Goal: Information Seeking & Learning: Learn about a topic

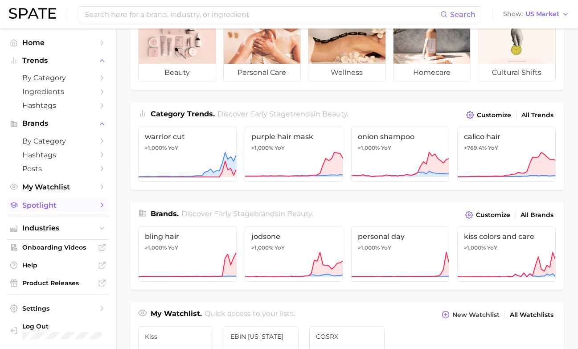
scroll to position [61, 0]
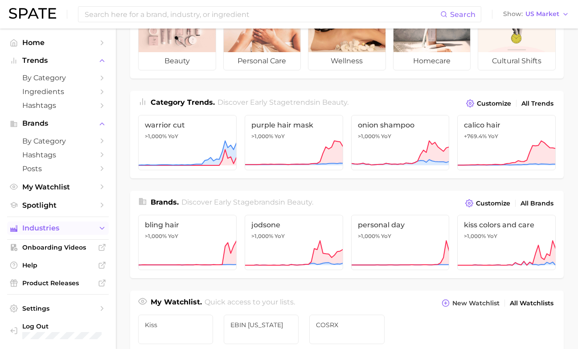
click at [63, 227] on span "Industries" at bounding box center [57, 228] width 71 height 8
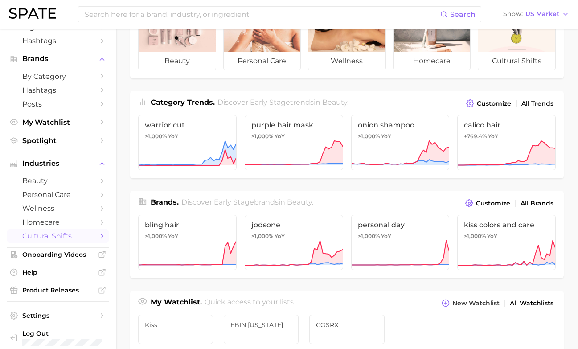
scroll to position [64, 0]
click at [73, 179] on span "beauty" at bounding box center [57, 181] width 71 height 8
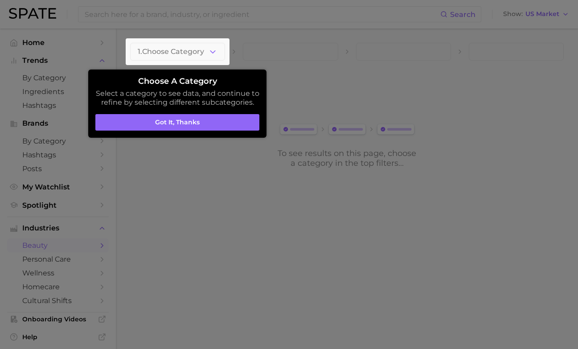
click at [69, 200] on div at bounding box center [289, 174] width 578 height 349
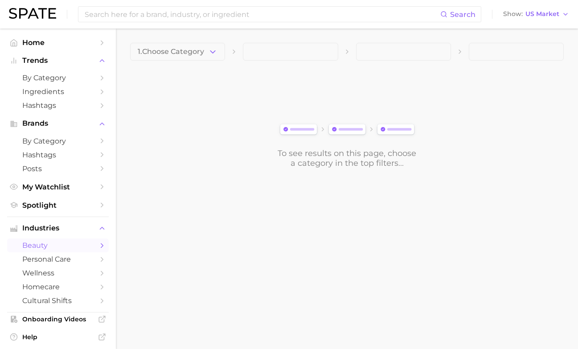
click at [69, 201] on span "Spotlight" at bounding box center [57, 205] width 71 height 8
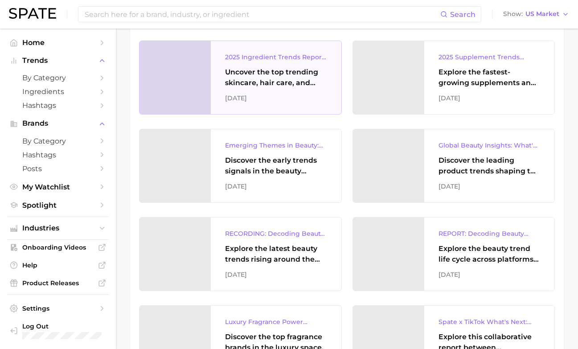
scroll to position [411, 0]
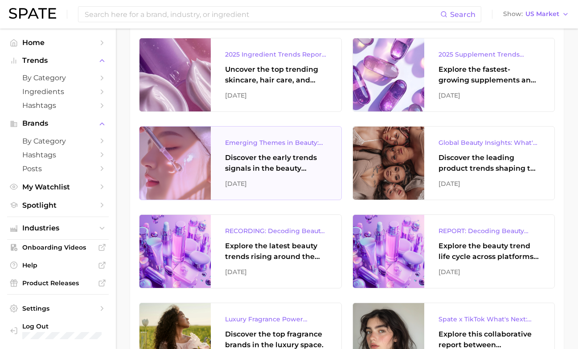
click at [307, 143] on div "Emerging Themes in Beauty: Early Trend Signals with Big Potential" at bounding box center [276, 142] width 102 height 11
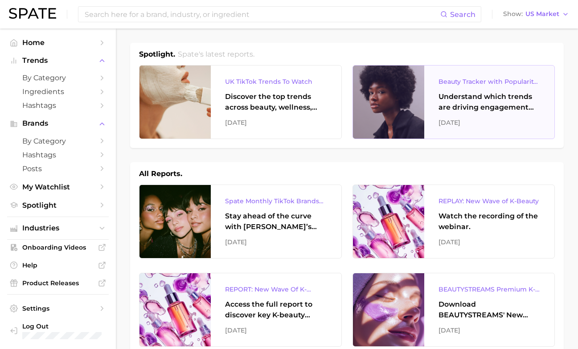
scroll to position [0, 0]
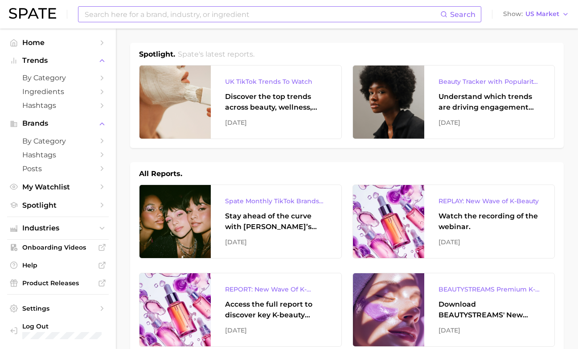
click at [426, 13] on input at bounding box center [262, 14] width 356 height 15
type input "k beauty"
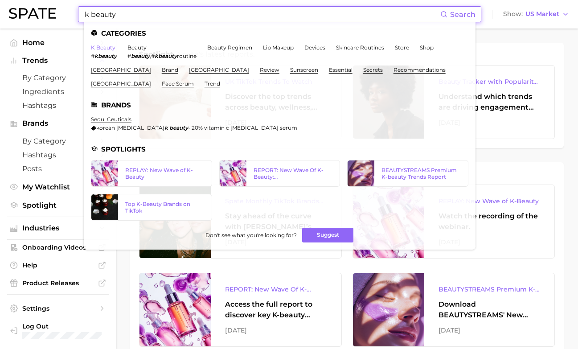
click at [105, 49] on link "k beauty" at bounding box center [103, 47] width 24 height 7
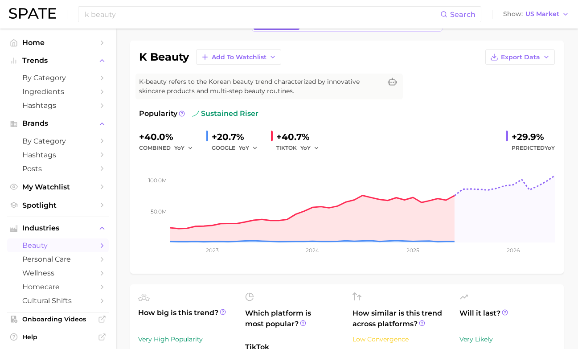
scroll to position [45, 0]
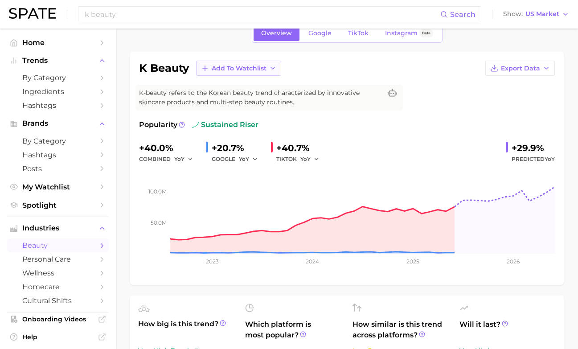
click at [222, 65] on span "Add to Watchlist" at bounding box center [239, 69] width 55 height 8
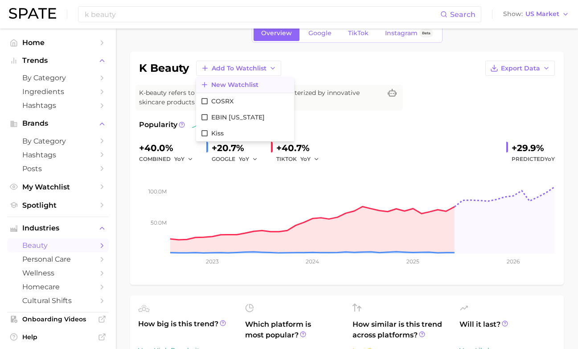
click at [247, 83] on span "New Watchlist" at bounding box center [234, 85] width 47 height 8
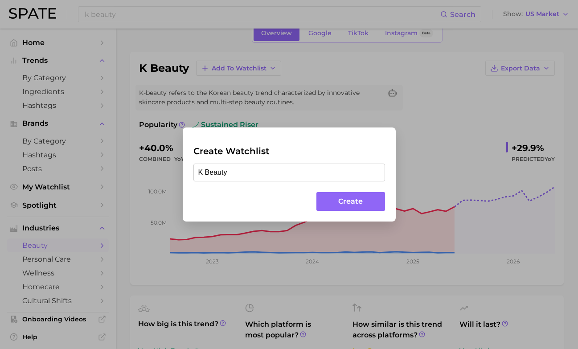
type input "K Beauty"
click at [345, 208] on button "Create" at bounding box center [350, 201] width 68 height 19
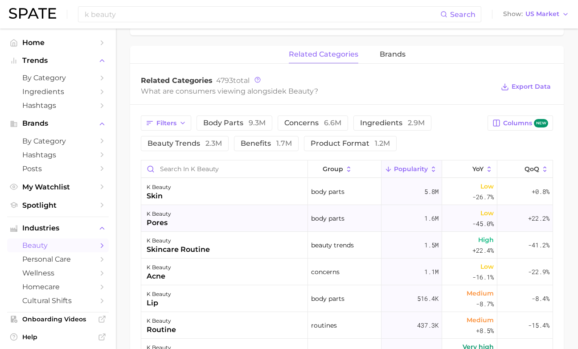
scroll to position [0, 0]
click at [409, 170] on span "Popularity" at bounding box center [411, 168] width 34 height 7
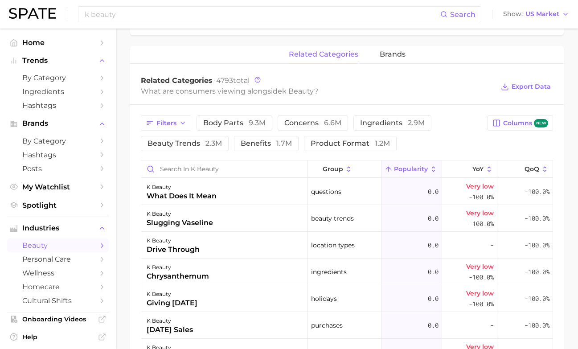
click at [425, 147] on div "Filters body parts 9.3m concerns 6.6m ingredients 2.9m beauty trends 2.3m benef…" at bounding box center [311, 133] width 341 height 36
click at [404, 164] on button "Popularity" at bounding box center [411, 168] width 61 height 17
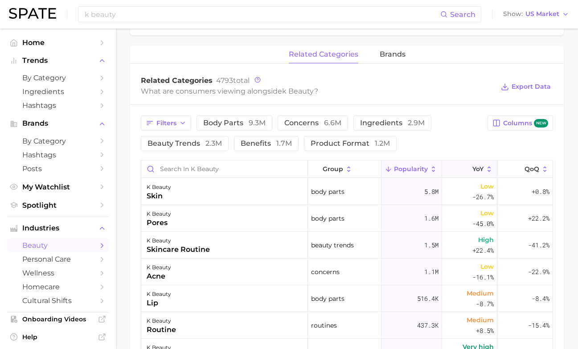
click at [464, 169] on icon at bounding box center [466, 169] width 8 height 8
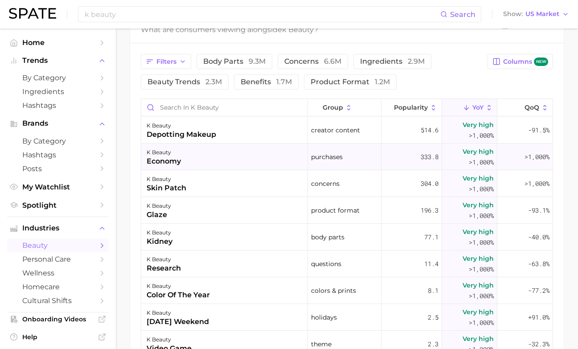
scroll to position [452, 0]
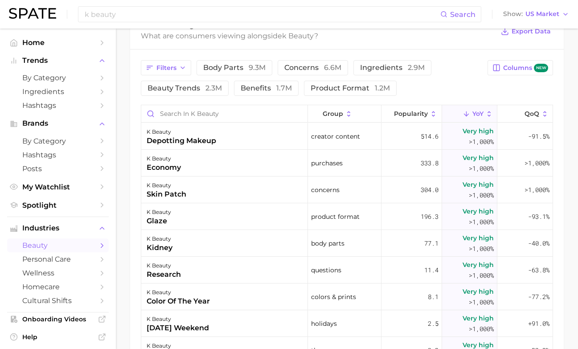
click at [58, 246] on link "beauty" at bounding box center [58, 245] width 102 height 14
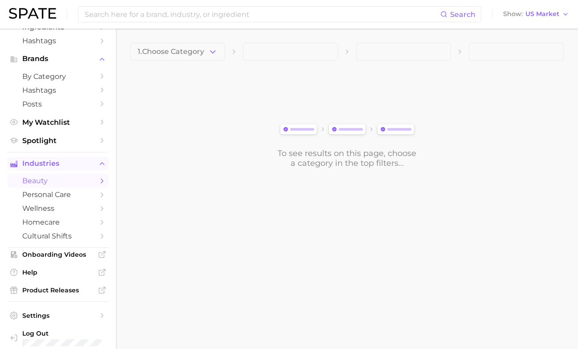
scroll to position [64, 0]
click at [69, 147] on ul "Home Trends by Category Ingredients Hashtags Brands by Category Hashtags Posts …" at bounding box center [58, 160] width 102 height 378
click at [69, 145] on ul "Home Trends by Category Ingredients Hashtags Brands by Category Hashtags Posts …" at bounding box center [58, 160] width 102 height 378
click at [76, 140] on span "Spotlight" at bounding box center [57, 141] width 71 height 8
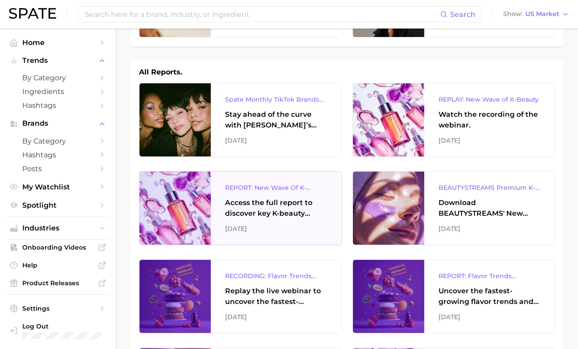
scroll to position [104, 0]
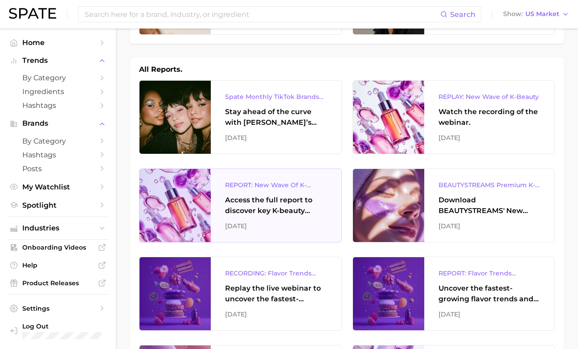
click at [336, 205] on div "REPORT: New Wave Of K-Beauty: [GEOGRAPHIC_DATA]’s Trending Innovations In Skinc…" at bounding box center [276, 205] width 131 height 73
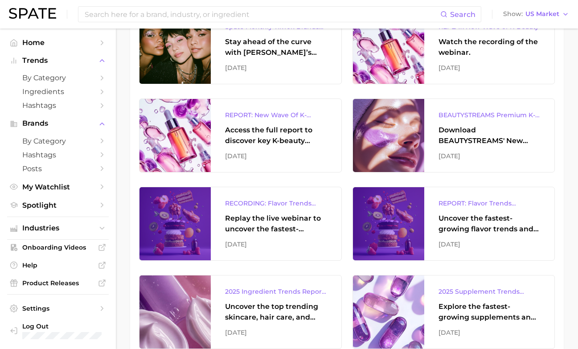
scroll to position [189, 0]
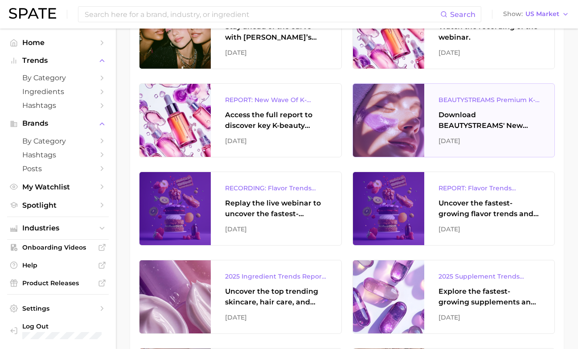
click at [468, 121] on div "Download BEAUTYSTREAMS' New Wave of K-beauty Report." at bounding box center [489, 120] width 102 height 21
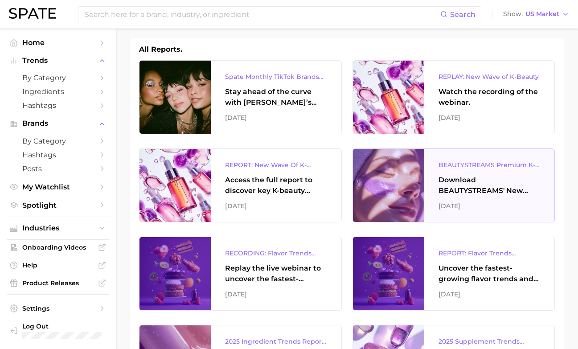
scroll to position [125, 0]
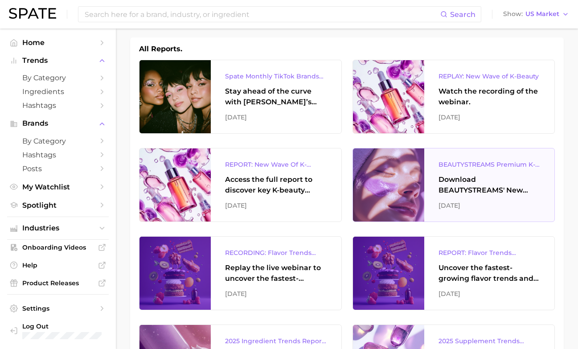
click at [486, 163] on div "BEAUTYSTREAMS Premium K-beauty Trends Report" at bounding box center [489, 164] width 102 height 11
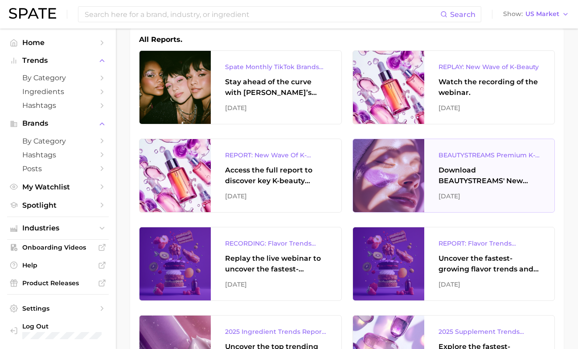
scroll to position [136, 0]
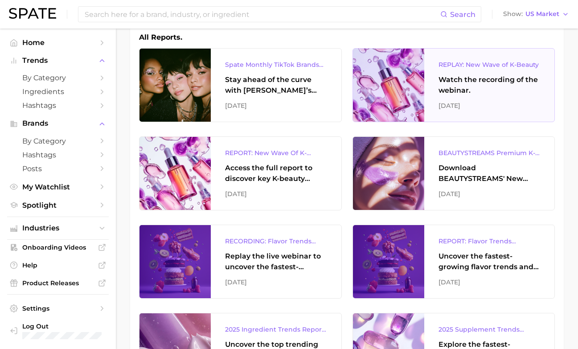
click at [461, 82] on div "Watch the recording of the webinar." at bounding box center [489, 84] width 102 height 21
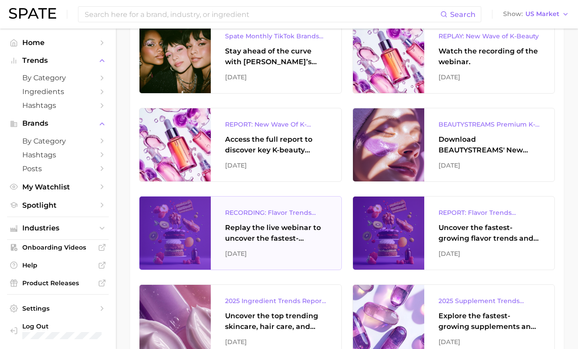
scroll to position [168, 0]
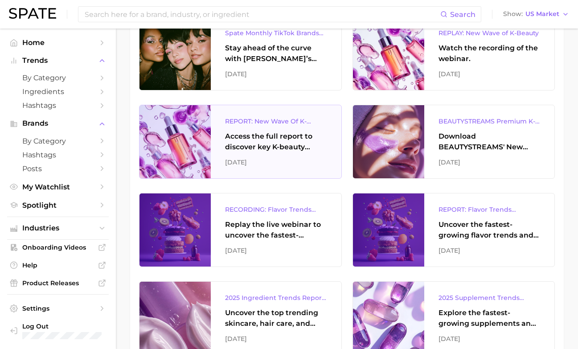
click at [277, 140] on div "Access the full report to discover key K-beauty trends influencing [DATE] beaut…" at bounding box center [276, 141] width 102 height 21
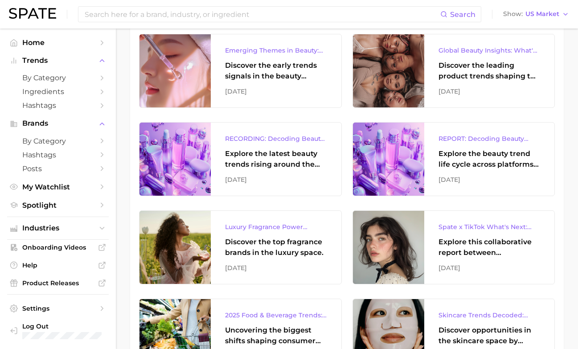
scroll to position [504, 0]
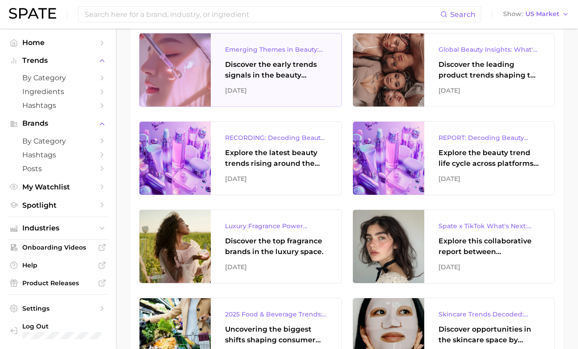
click at [225, 82] on div "Emerging Themes in Beauty: Early Trend Signals with Big Potential Discover the …" at bounding box center [276, 69] width 131 height 73
click at [262, 77] on div "Discover the early trends signals in the beauty industry." at bounding box center [276, 69] width 102 height 21
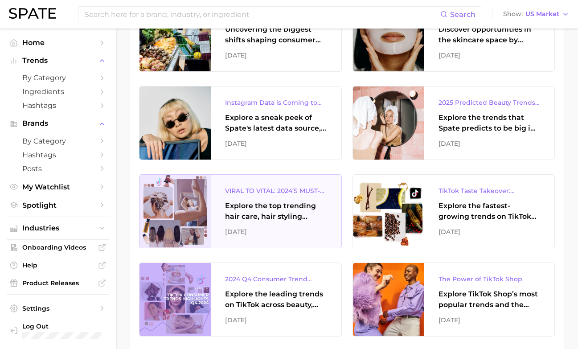
scroll to position [805, 0]
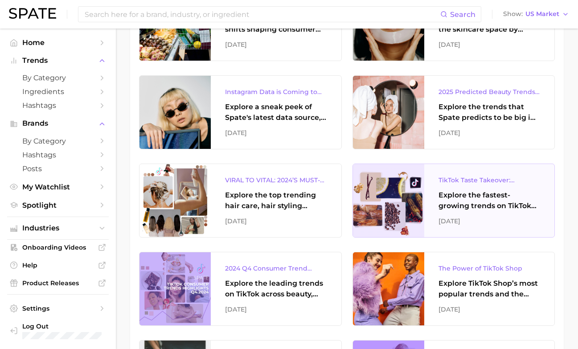
scroll to position [790, 0]
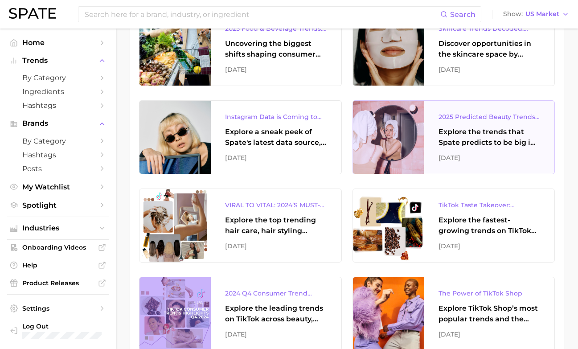
click at [449, 137] on div "Explore the trends that Spate predicts to be big in [DATE] across the skin, hai…" at bounding box center [489, 136] width 102 height 21
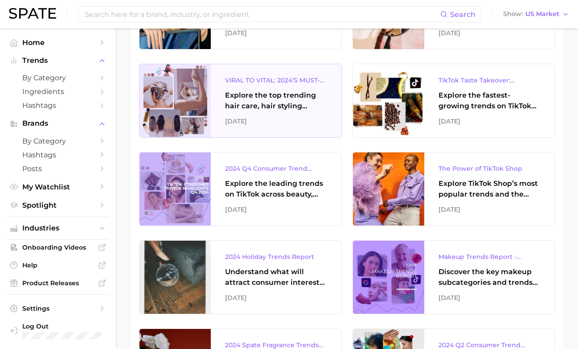
scroll to position [940, 0]
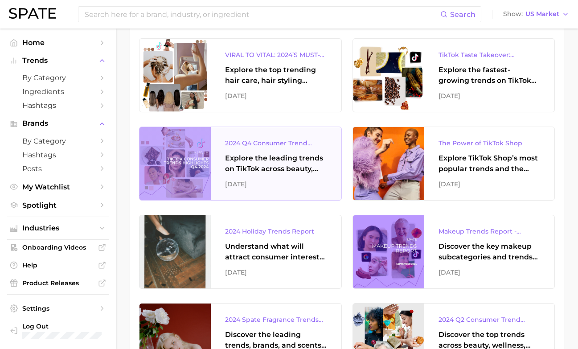
click at [199, 169] on div at bounding box center [174, 163] width 71 height 73
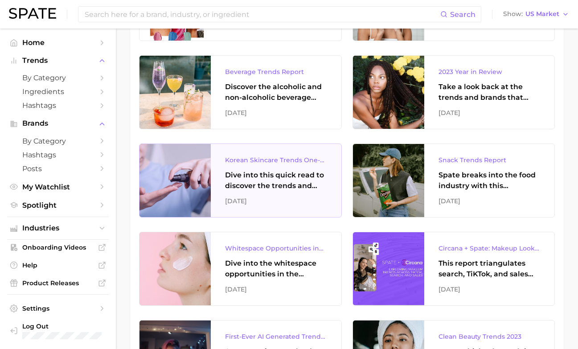
scroll to position [1985, 0]
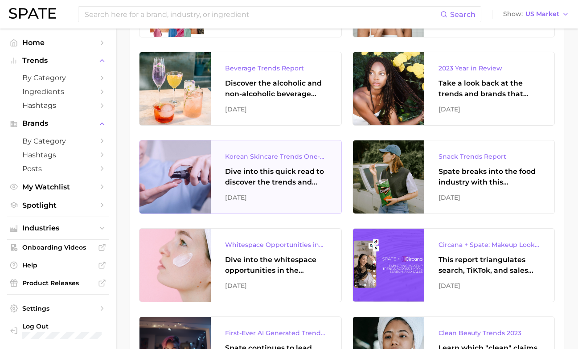
click at [277, 181] on div "Dive into this quick read to discover the trends and brands gaining traction in…" at bounding box center [276, 176] width 102 height 21
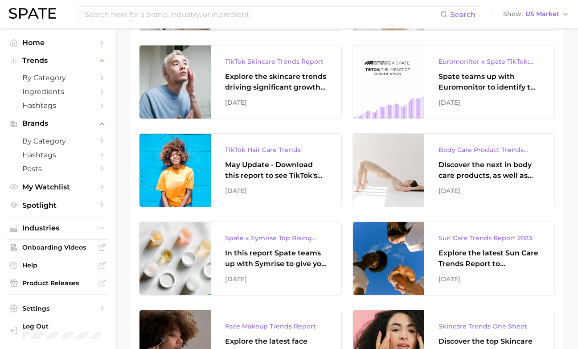
scroll to position [2700, 0]
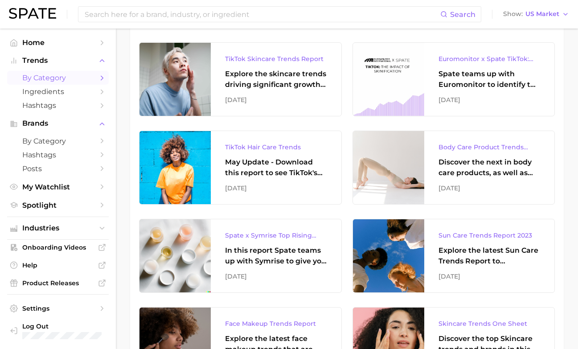
click at [66, 77] on span "by Category" at bounding box center [57, 77] width 71 height 8
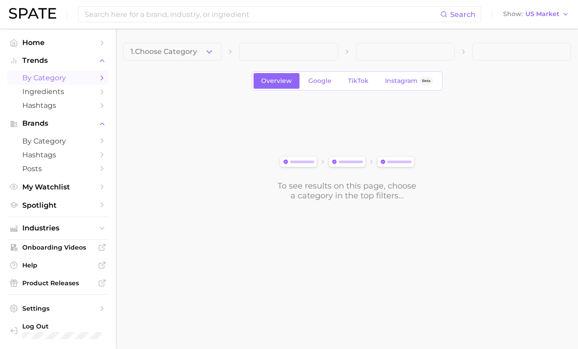
click at [102, 77] on icon "Sidebar" at bounding box center [102, 78] width 8 height 8
click at [173, 51] on span "1. Choose Category" at bounding box center [164, 52] width 66 height 8
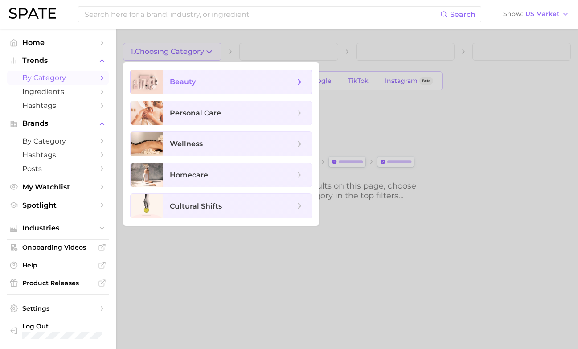
click at [205, 72] on span "beauty" at bounding box center [237, 82] width 149 height 24
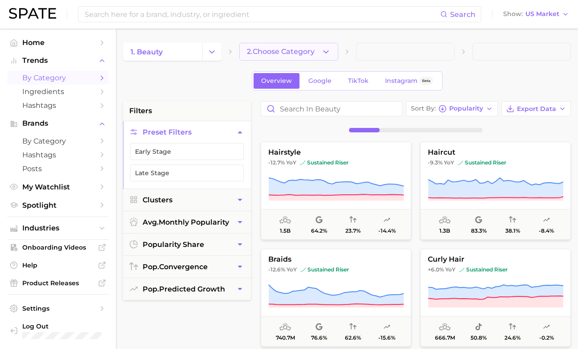
click at [285, 49] on span "2. Choose Category" at bounding box center [281, 52] width 68 height 8
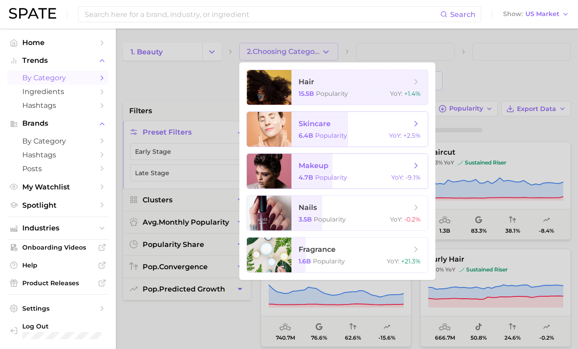
click at [330, 135] on span "Popularity" at bounding box center [331, 135] width 32 height 8
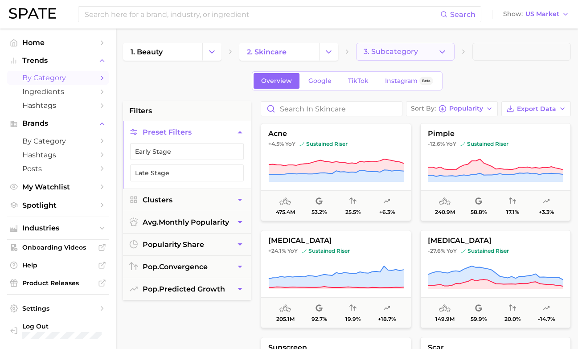
click at [382, 51] on span "3. Subcategory" at bounding box center [390, 52] width 54 height 8
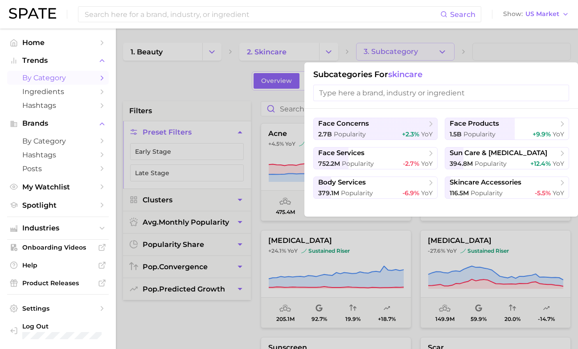
click at [403, 94] on input "search" at bounding box center [441, 93] width 256 height 16
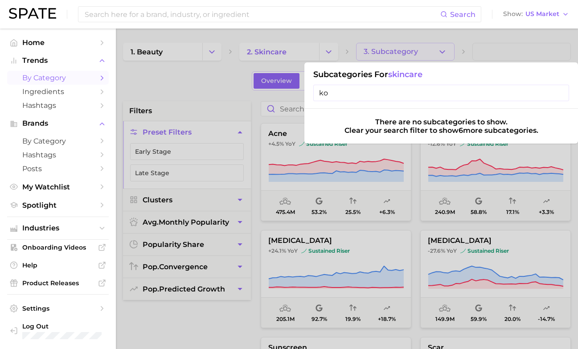
type input "k"
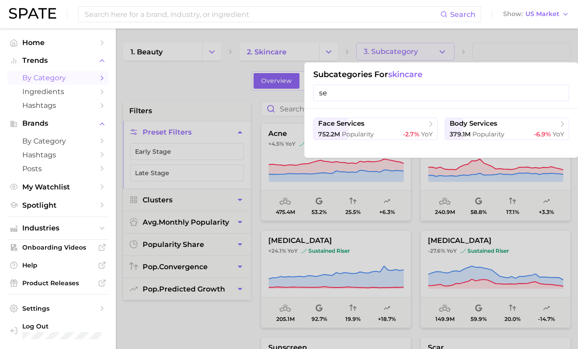
type input "s"
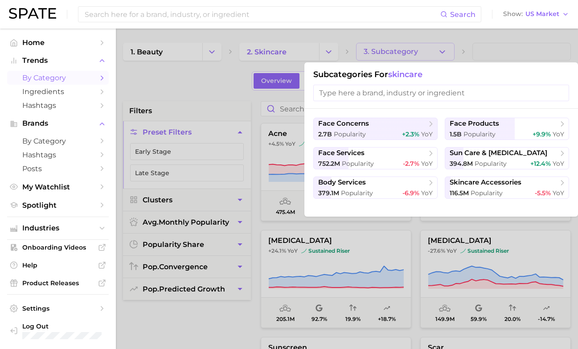
click at [454, 53] on div at bounding box center [289, 174] width 578 height 349
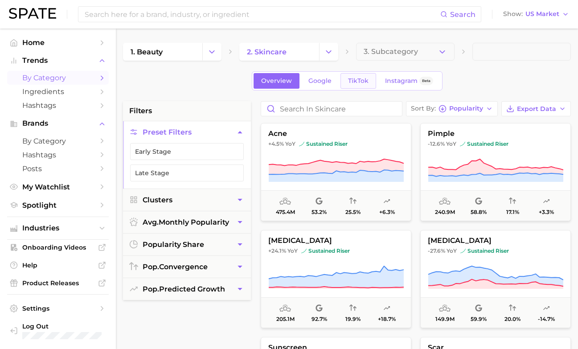
click at [357, 82] on span "TikTok" at bounding box center [358, 81] width 20 height 8
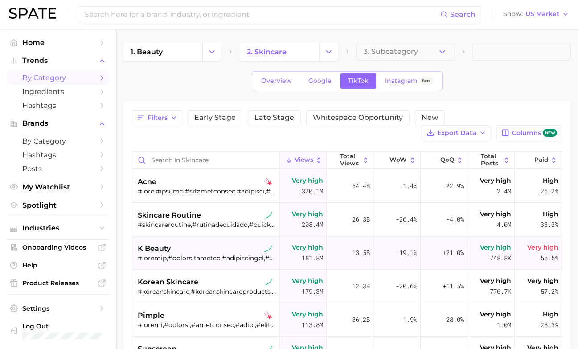
click at [208, 243] on div "k beauty" at bounding box center [207, 248] width 138 height 11
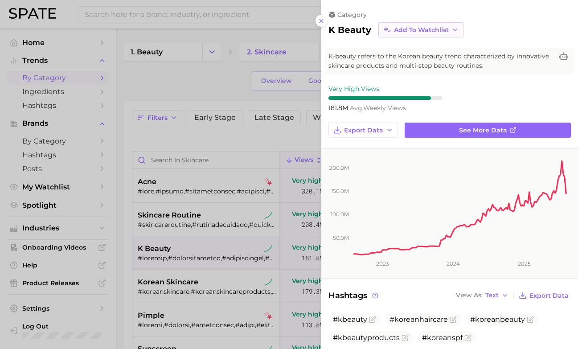
click at [435, 27] on span "Add to Watchlist" at bounding box center [421, 30] width 55 height 8
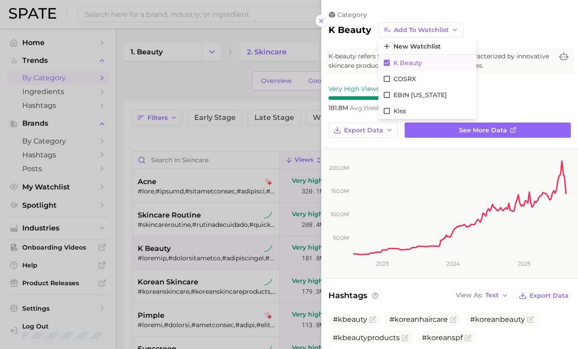
click at [417, 61] on button "K Beauty" at bounding box center [427, 63] width 98 height 16
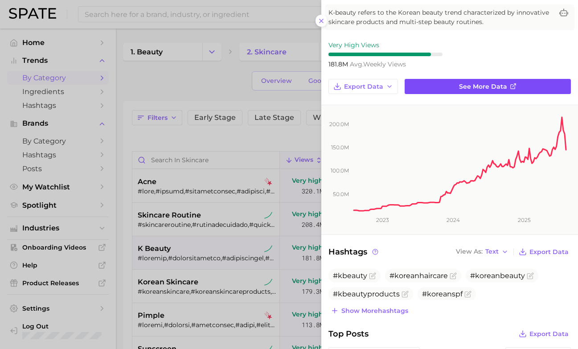
scroll to position [53, 0]
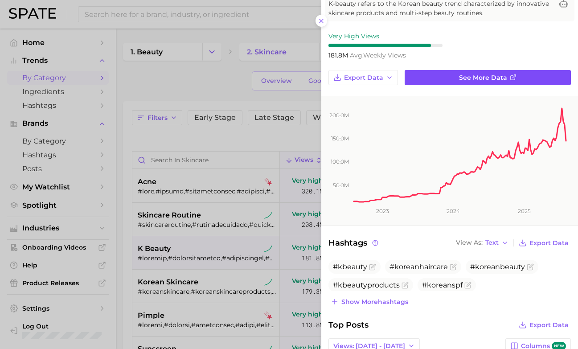
click at [473, 75] on span "See more data" at bounding box center [483, 78] width 48 height 8
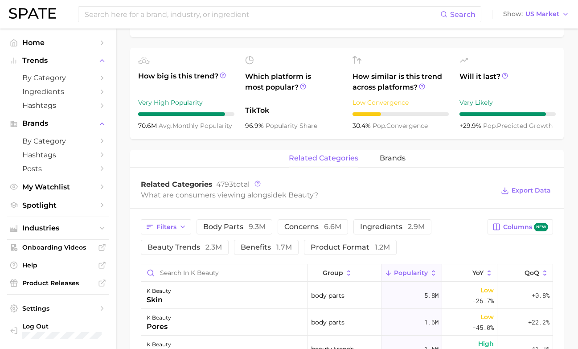
scroll to position [287, 0]
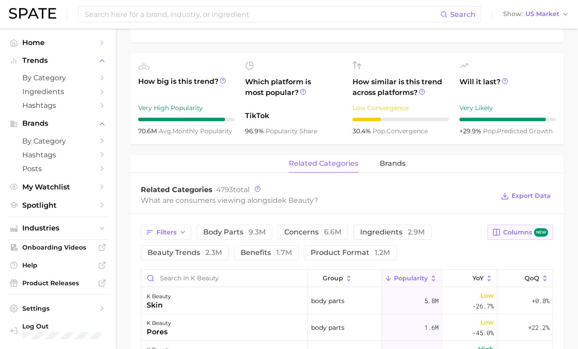
click at [520, 233] on span "Columns new" at bounding box center [525, 232] width 45 height 8
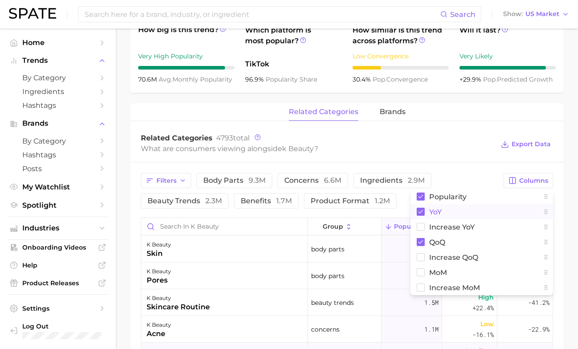
scroll to position [318, 0]
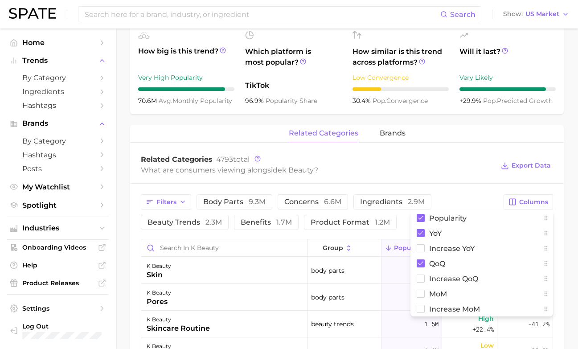
click at [483, 154] on div "Related Categories 4793 total What are consumers viewing alongside k beauty ? E…" at bounding box center [346, 166] width 433 height 36
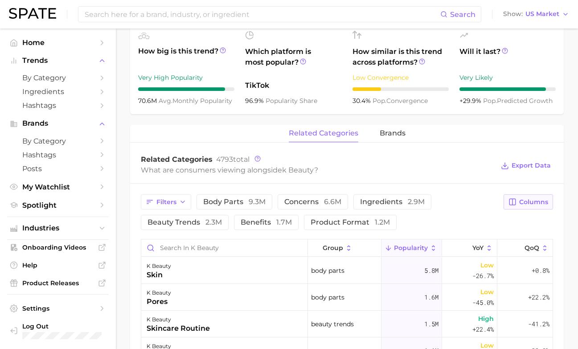
click at [519, 206] on button "Columns" at bounding box center [527, 201] width 49 height 15
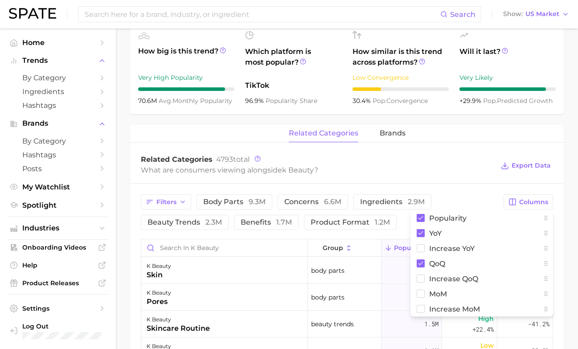
click at [476, 150] on div "Related Categories 4793 total What are consumers viewing alongside k beauty ? E…" at bounding box center [346, 166] width 433 height 36
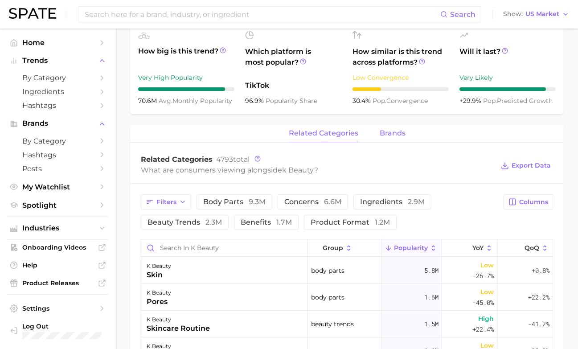
click at [392, 131] on span "brands" at bounding box center [392, 133] width 26 height 8
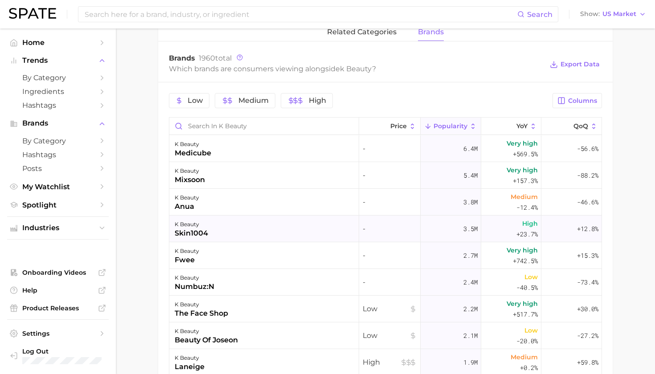
scroll to position [0, 0]
click at [577, 65] on span "Export Data" at bounding box center [579, 65] width 39 height 8
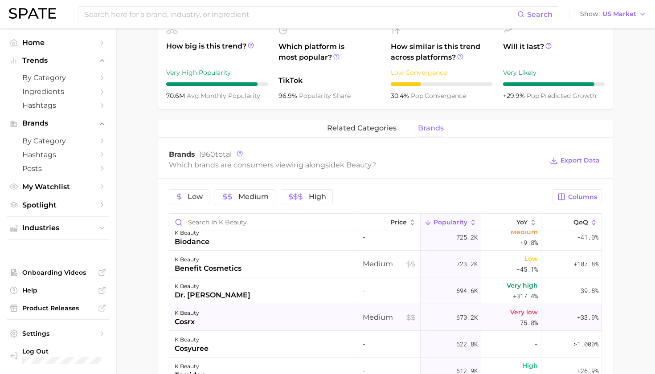
scroll to position [496, 0]
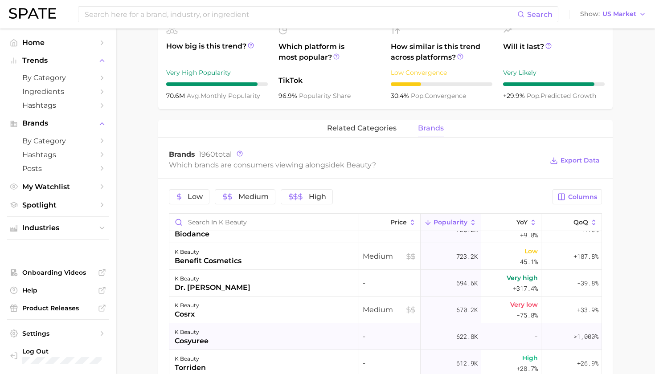
click at [326, 330] on div "k beauty cosyuree" at bounding box center [264, 336] width 190 height 27
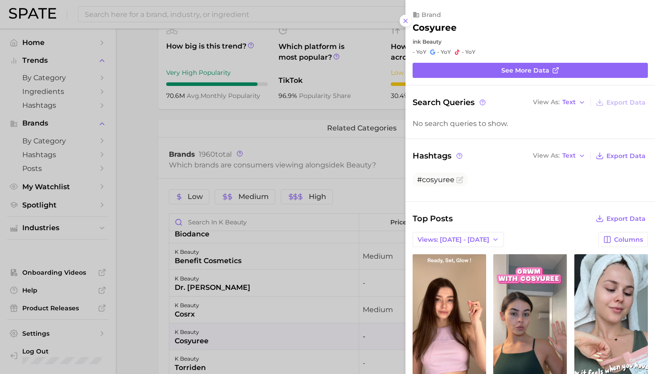
scroll to position [0, 0]
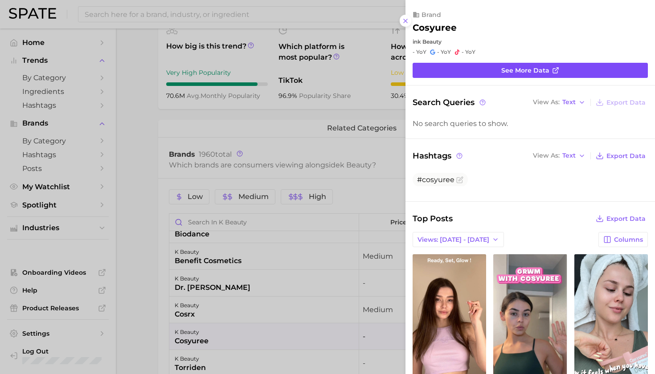
click at [553, 67] on icon at bounding box center [555, 70] width 7 height 7
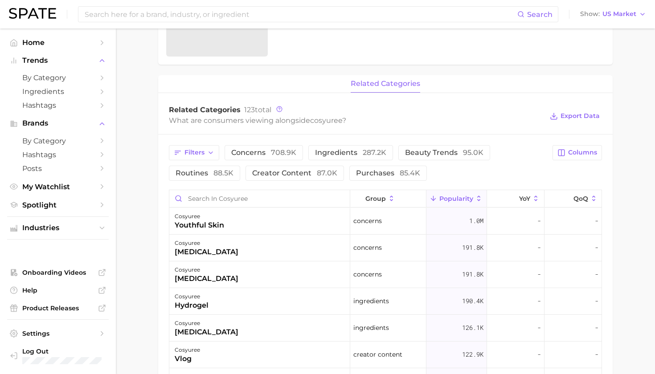
scroll to position [294, 0]
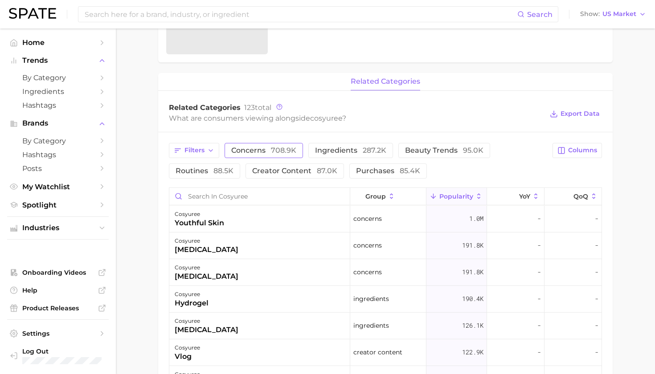
click at [262, 150] on span "concerns 708.9k" at bounding box center [263, 150] width 65 height 7
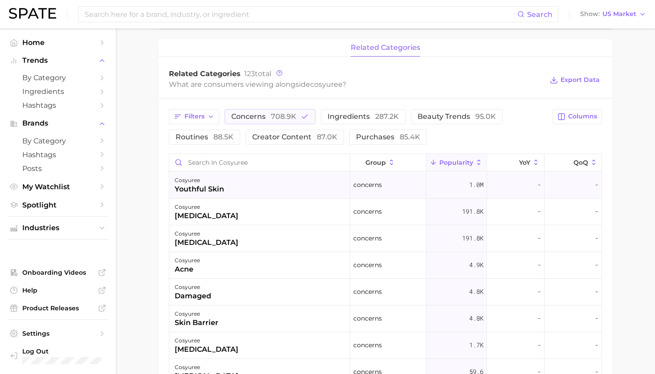
scroll to position [330, 0]
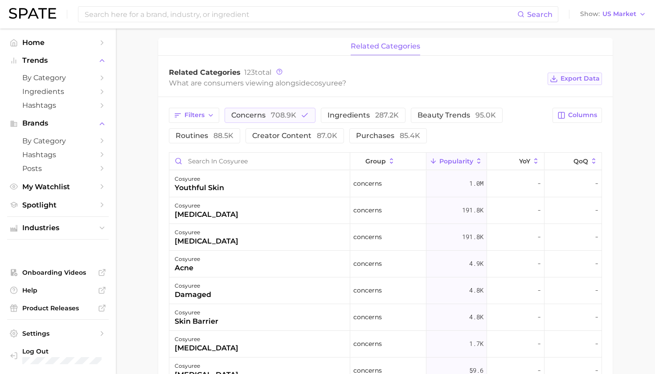
click at [553, 79] on button "Export Data" at bounding box center [574, 79] width 54 height 12
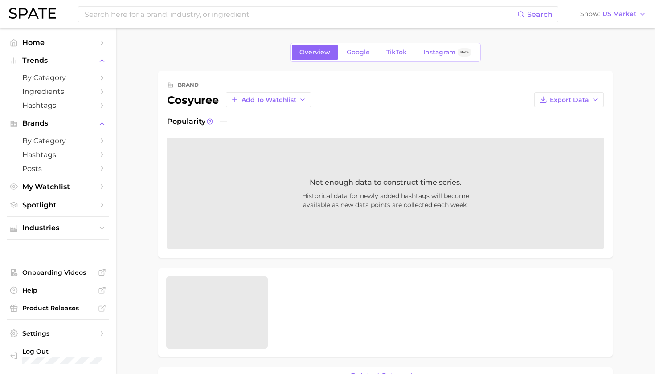
scroll to position [0, 0]
click at [367, 50] on span "Google" at bounding box center [358, 53] width 23 height 8
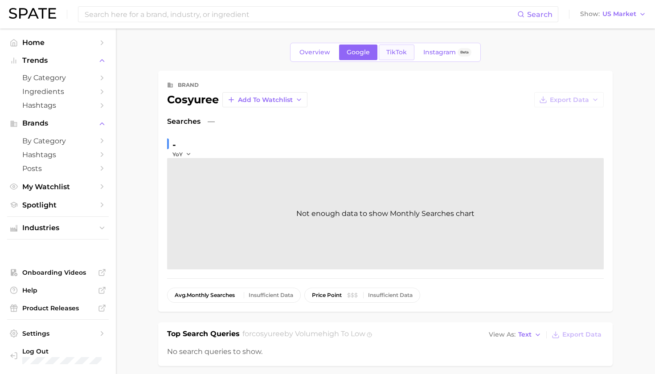
click at [397, 58] on link "TikTok" at bounding box center [397, 53] width 36 height 16
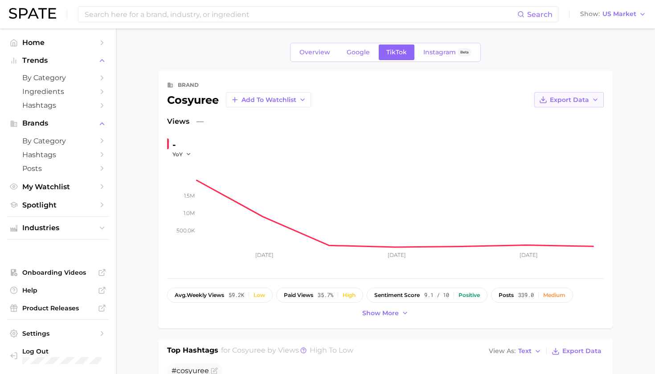
click at [574, 103] on span "Export Data" at bounding box center [569, 100] width 39 height 8
click at [563, 133] on span "Time Series Image" at bounding box center [551, 133] width 60 height 8
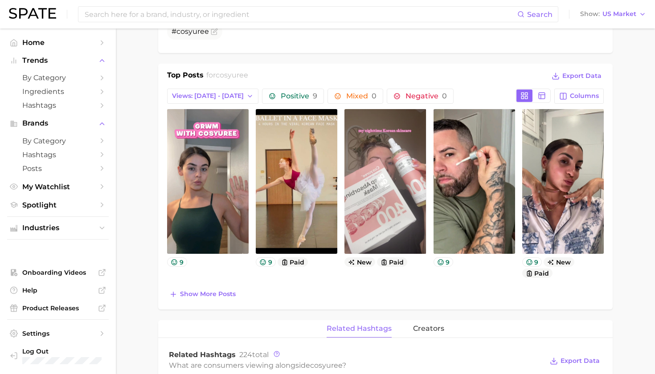
scroll to position [340, 0]
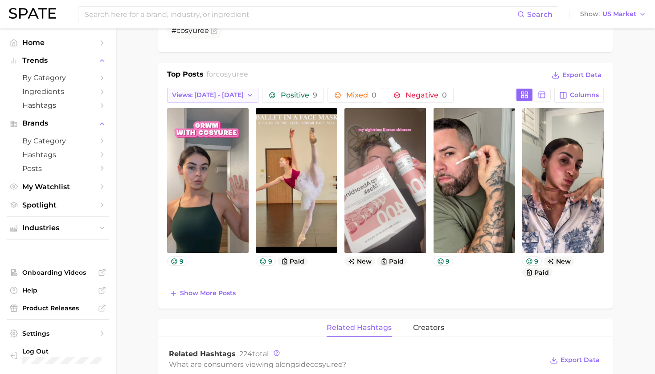
click at [246, 93] on icon "button" at bounding box center [249, 95] width 7 height 7
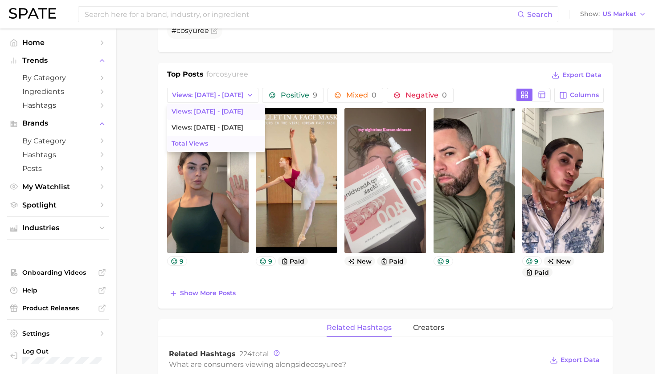
click at [221, 142] on button "Total Views" at bounding box center [216, 144] width 98 height 16
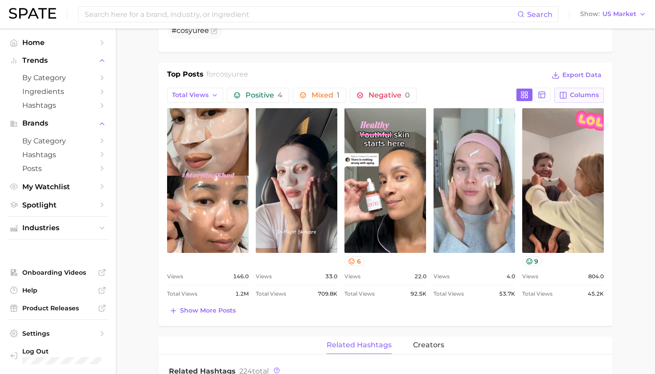
scroll to position [0, 0]
click at [221, 317] on div "Top Posts for cosyuree Export Data Total Views Positive 4 Mixed 1 Negative 0 Co…" at bounding box center [385, 194] width 454 height 263
click at [220, 310] on span "Show more posts" at bounding box center [208, 311] width 56 height 8
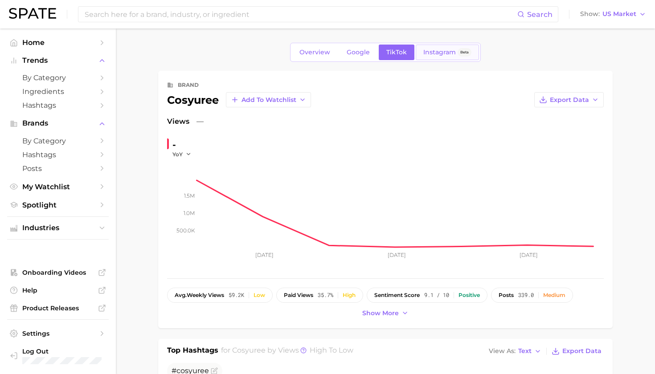
click at [432, 51] on span "Instagram" at bounding box center [439, 53] width 33 height 8
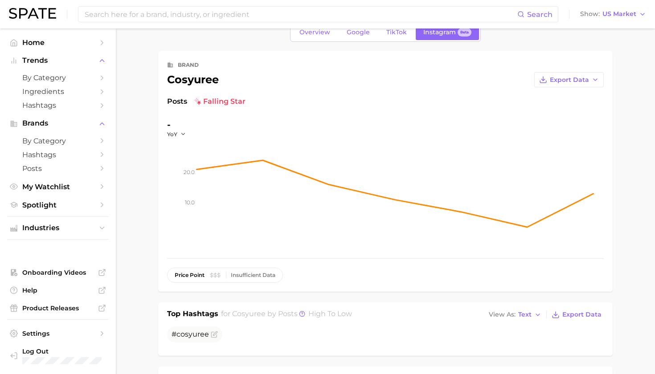
scroll to position [11, 0]
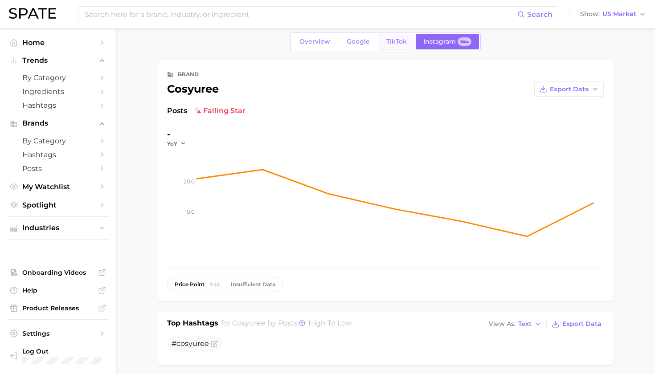
click at [395, 42] on span "TikTok" at bounding box center [396, 42] width 20 height 8
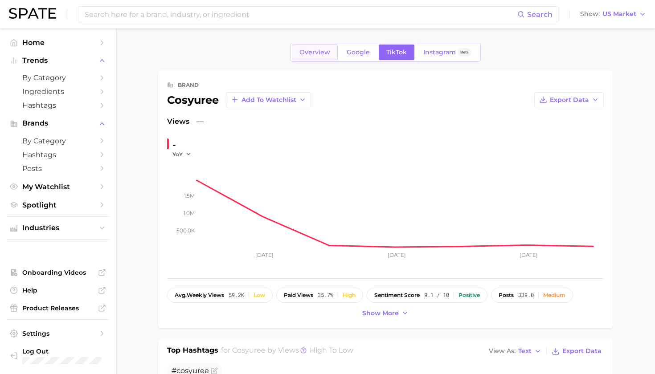
click at [326, 52] on span "Overview" at bounding box center [314, 53] width 31 height 8
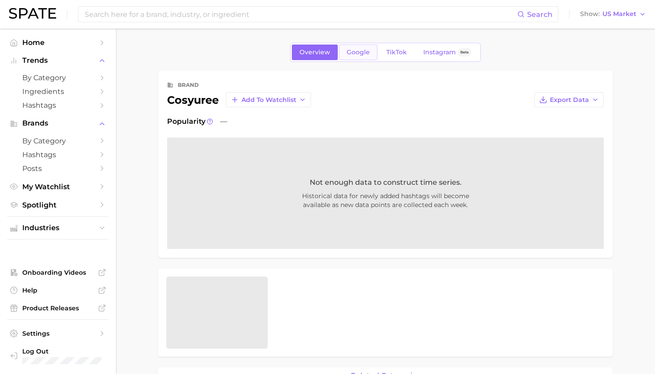
click at [364, 53] on span "Google" at bounding box center [358, 53] width 23 height 8
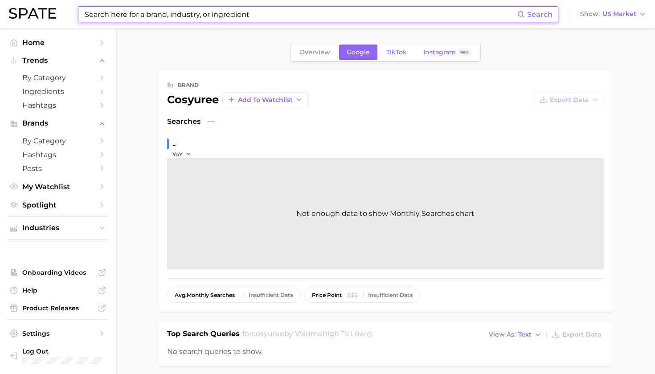
click at [242, 11] on input at bounding box center [300, 14] width 433 height 15
